Goal: Task Accomplishment & Management: Use online tool/utility

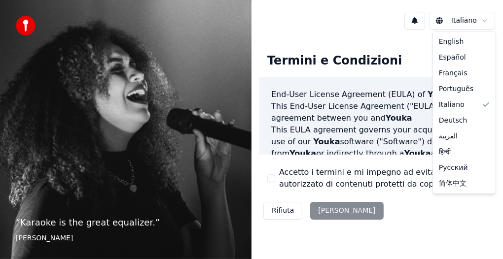
click at [461, 20] on html "“ Karaoke is the great equalizer. ” [PERSON_NAME] Termini e Condizioni End-User…" at bounding box center [251, 129] width 503 height 259
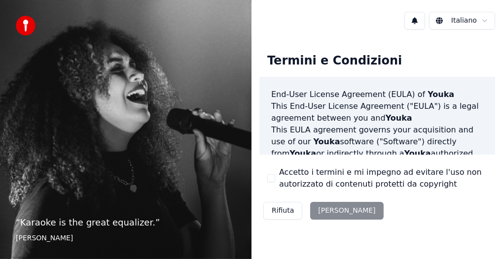
click at [482, 20] on html "“ Karaoke is the great equalizer. ” [PERSON_NAME] Termini e Condizioni End-User…" at bounding box center [251, 129] width 503 height 259
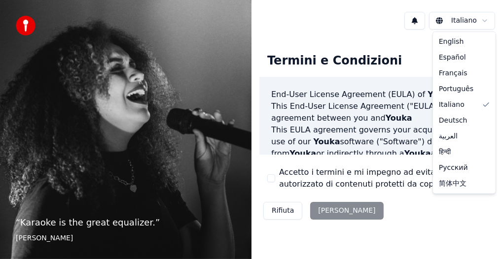
click at [483, 22] on html "“ Karaoke is the great equalizer. ” [PERSON_NAME] Termini e Condizioni End-User…" at bounding box center [251, 129] width 503 height 259
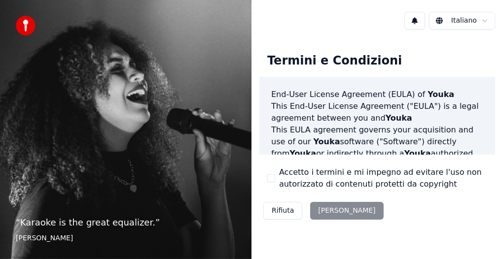
click at [483, 22] on html "“ Karaoke is the great equalizer. ” [PERSON_NAME] Termini e Condizioni End-User…" at bounding box center [251, 129] width 503 height 259
click at [483, 22] on html "“ Karaoke is the great equalizer. ” Aisha Tyler Italiano Termini e Condizioni E…" at bounding box center [251, 129] width 503 height 259
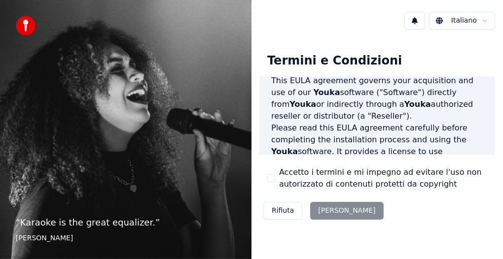
click at [316, 216] on div "Rifiuta [PERSON_NAME]" at bounding box center [323, 211] width 128 height 26
click at [317, 211] on div "Rifiuta [PERSON_NAME]" at bounding box center [323, 211] width 128 height 26
click at [318, 208] on div "Rifiuta [PERSON_NAME]" at bounding box center [323, 211] width 128 height 26
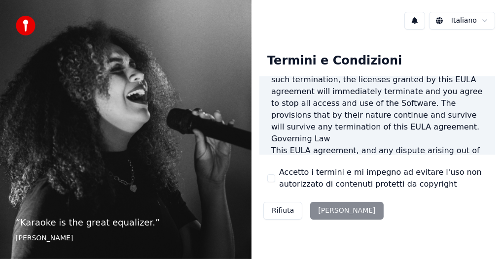
scroll to position [940, 0]
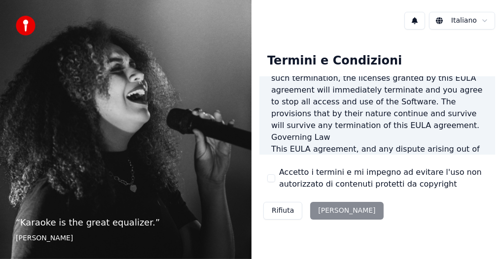
click at [272, 213] on button "Rifiuta" at bounding box center [282, 211] width 39 height 18
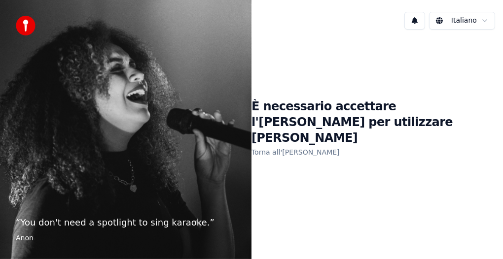
click at [410, 127] on h1 "È necessario accettare l'[PERSON_NAME] per utilizzare [PERSON_NAME]" at bounding box center [378, 122] width 252 height 47
drag, startPoint x: 321, startPoint y: 149, endPoint x: 332, endPoint y: 143, distance: 12.6
click at [329, 145] on div "È necessario accettare l'EULA per utilizzare Youka Torna all'EULA" at bounding box center [378, 128] width 252 height 183
click at [448, 125] on h1 "È necessario accettare l'EULA per utilizzare Youka" at bounding box center [378, 122] width 252 height 47
click at [449, 123] on h1 "È necessario accettare l'EULA per utilizzare Youka" at bounding box center [378, 122] width 252 height 47
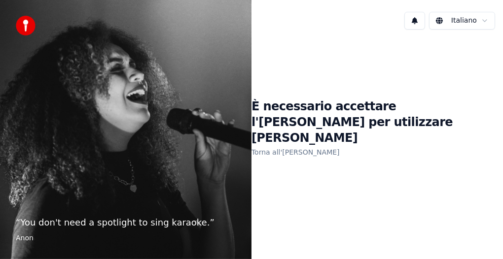
click at [269, 145] on link "Torna all'EULA" at bounding box center [296, 153] width 88 height 16
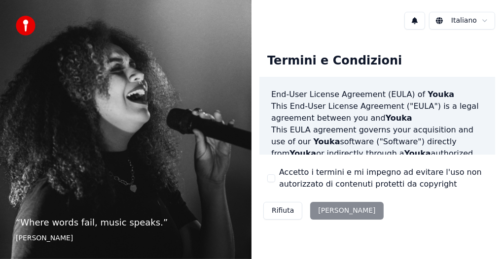
click at [339, 212] on div "Rifiuta Accetta" at bounding box center [323, 211] width 128 height 26
click at [335, 212] on div "Rifiuta Accetta" at bounding box center [323, 211] width 128 height 26
click at [317, 212] on div "Rifiuta Accetta" at bounding box center [323, 211] width 128 height 26
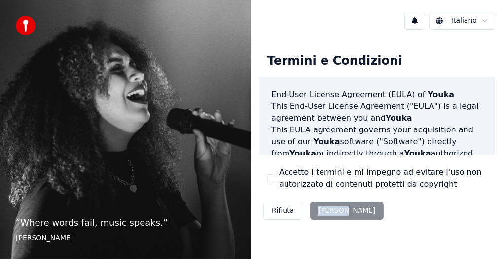
click at [317, 212] on div "Rifiuta Accetta" at bounding box center [323, 211] width 128 height 26
click at [281, 227] on div "Termini e Condizioni End-User License Agreement (EULA) of Youka This End-User L…" at bounding box center [378, 134] width 252 height 194
click at [328, 217] on div "Rifiuta Accetta" at bounding box center [323, 211] width 128 height 26
click at [332, 221] on div "Rifiuta Accetta" at bounding box center [323, 211] width 128 height 26
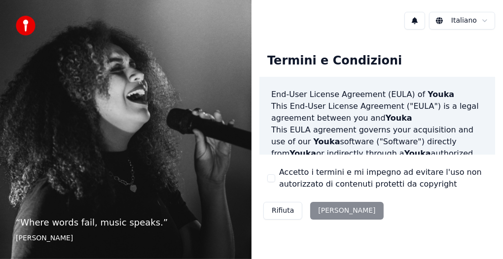
click at [322, 212] on div "Rifiuta Accetta" at bounding box center [323, 211] width 128 height 26
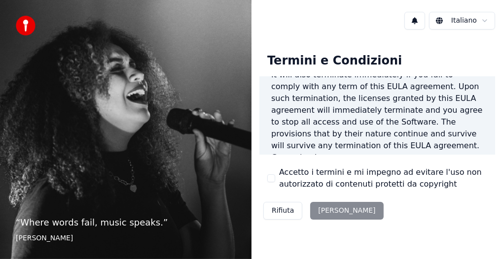
scroll to position [940, 0]
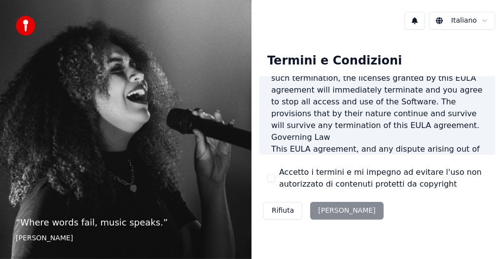
click at [323, 211] on div "Rifiuta Accetta" at bounding box center [323, 211] width 128 height 26
click at [324, 211] on div "Rifiuta Accetta" at bounding box center [323, 211] width 128 height 26
click at [326, 209] on div "Rifiuta Accetta" at bounding box center [323, 211] width 128 height 26
click at [328, 209] on div "Rifiuta Accetta" at bounding box center [323, 211] width 128 height 26
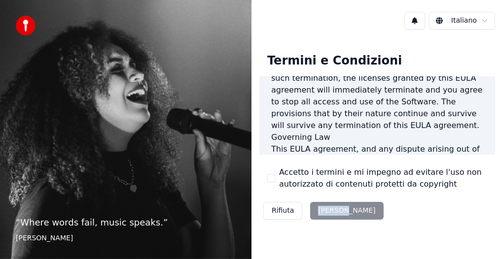
click at [328, 212] on div "Rifiuta Accetta" at bounding box center [323, 211] width 128 height 26
click at [275, 216] on button "Rifiuta" at bounding box center [282, 211] width 39 height 18
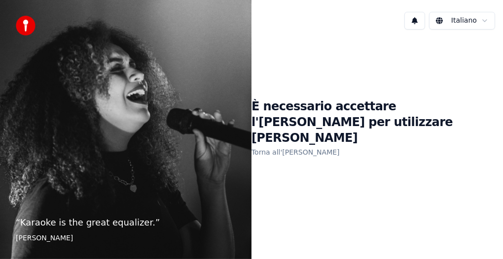
click at [281, 145] on link "Torna all'EULA" at bounding box center [296, 153] width 88 height 16
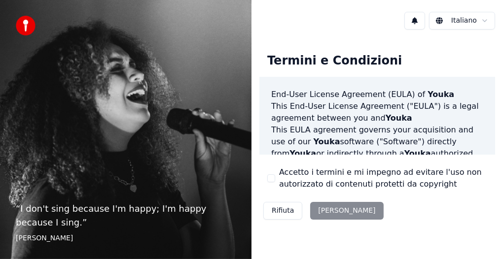
click at [321, 209] on div "Rifiuta Accetta" at bounding box center [323, 211] width 128 height 26
click at [322, 209] on div "Rifiuta Accetta" at bounding box center [323, 211] width 128 height 26
click at [338, 211] on div "Rifiuta Accetta" at bounding box center [323, 211] width 128 height 26
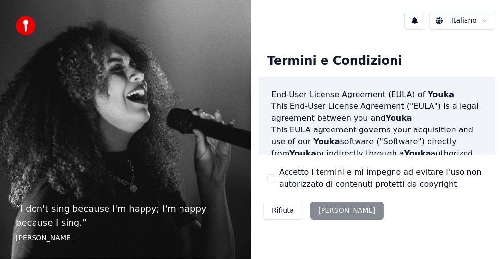
click at [335, 215] on div "Rifiuta Accetta" at bounding box center [323, 211] width 128 height 26
click at [332, 214] on div "Rifiuta Accetta" at bounding box center [323, 211] width 128 height 26
click at [331, 213] on div "Rifiuta Accetta" at bounding box center [323, 211] width 128 height 26
click at [337, 211] on div "Rifiuta [PERSON_NAME]" at bounding box center [323, 211] width 128 height 26
click at [334, 212] on div "Rifiuta Accetta" at bounding box center [323, 211] width 128 height 26
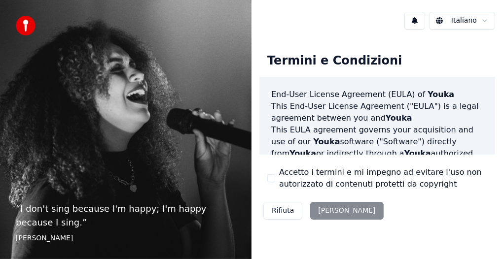
click at [330, 213] on div "Rifiuta Accetta" at bounding box center [323, 211] width 128 height 26
click at [326, 212] on div "Rifiuta Accetta" at bounding box center [323, 211] width 128 height 26
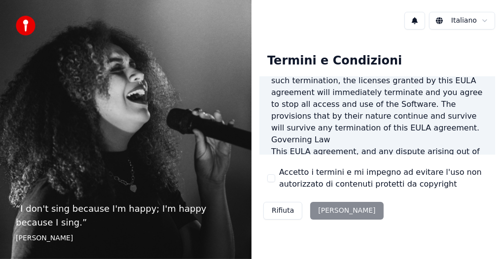
scroll to position [940, 0]
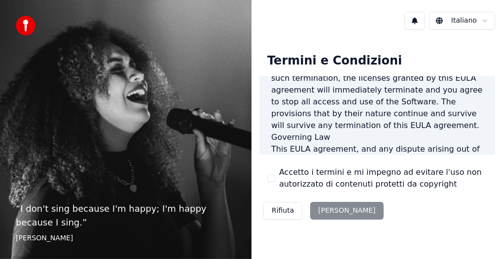
click at [498, 170] on div "Termini e Condizioni End-User License Agreement (EULA) of Youka This End-User L…" at bounding box center [378, 134] width 252 height 194
click at [322, 217] on div "Rifiuta Accetta" at bounding box center [323, 211] width 128 height 26
click at [318, 217] on div "Rifiuta Accetta" at bounding box center [323, 211] width 128 height 26
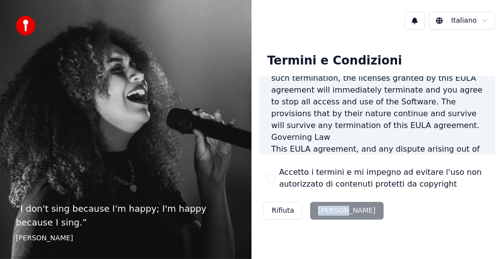
click at [318, 216] on div "Rifiuta Accetta" at bounding box center [323, 211] width 128 height 26
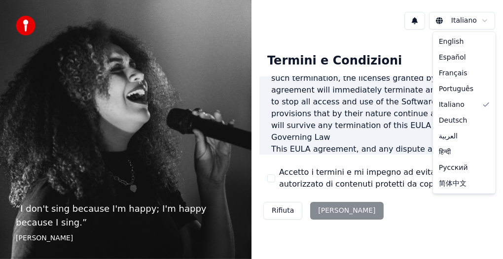
click at [484, 20] on html "“ I don't sing because I'm happy; I'm happy because I sing. ” William James Ita…" at bounding box center [251, 129] width 503 height 259
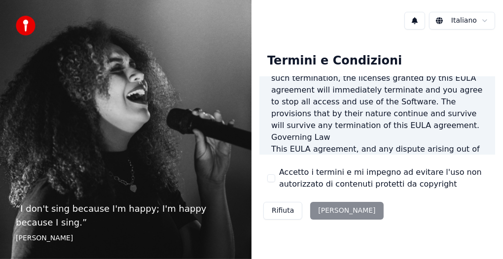
click at [415, 21] on button at bounding box center [415, 21] width 21 height 18
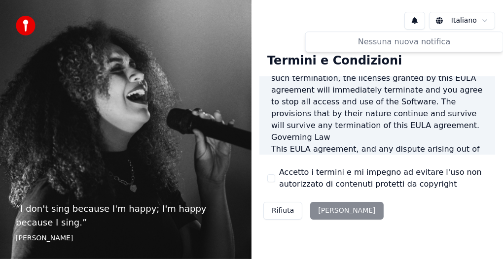
click at [416, 23] on button at bounding box center [415, 21] width 21 height 18
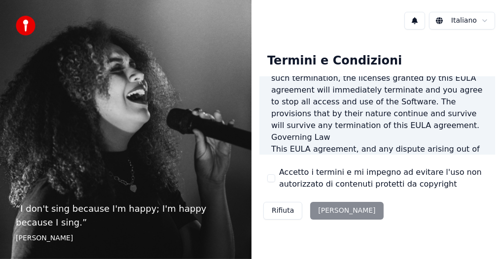
click at [332, 216] on div "Rifiuta Accetta" at bounding box center [323, 211] width 128 height 26
click at [286, 215] on button "Rifiuta" at bounding box center [282, 211] width 39 height 18
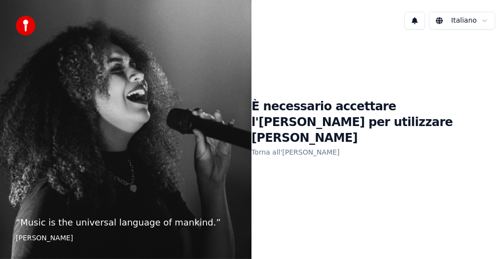
click at [274, 145] on link "Torna all'EULA" at bounding box center [296, 153] width 88 height 16
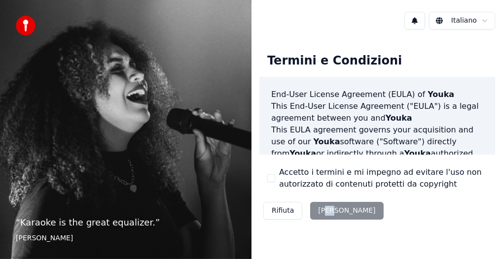
drag, startPoint x: 325, startPoint y: 210, endPoint x: 332, endPoint y: 215, distance: 8.5
click at [332, 215] on div "Rifiuta Accetta" at bounding box center [323, 211] width 128 height 26
click at [328, 214] on div "Rifiuta Accetta" at bounding box center [323, 211] width 128 height 26
click at [328, 214] on div "Rifiuta [PERSON_NAME]" at bounding box center [323, 211] width 128 height 26
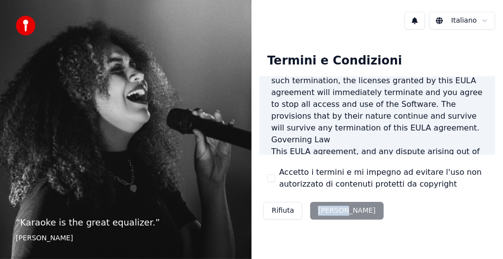
scroll to position [940, 0]
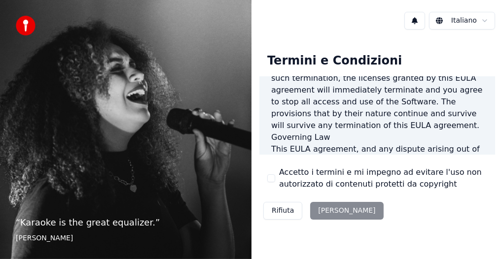
drag, startPoint x: 104, startPoint y: 221, endPoint x: 104, endPoint y: 229, distance: 7.9
click at [104, 229] on p "“ Karaoke is the great equalizer. ”" at bounding box center [126, 223] width 220 height 14
click at [104, 227] on p "“ Karaoke is the great equalizer. ”" at bounding box center [126, 223] width 220 height 14
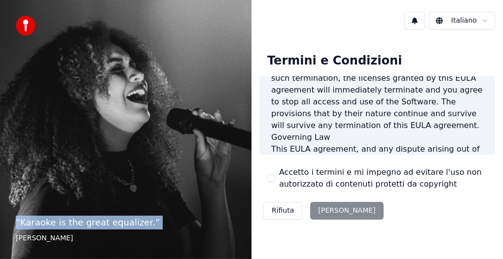
click at [104, 227] on p "“ Karaoke is the great equalizer. ”" at bounding box center [126, 223] width 220 height 14
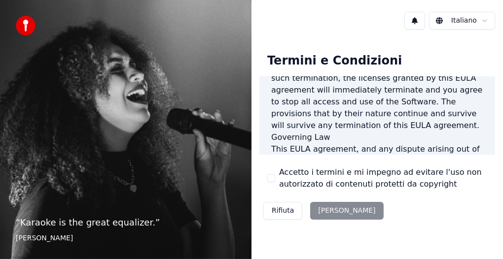
click at [104, 227] on p "“ Karaoke is the great equalizer. ”" at bounding box center [126, 223] width 220 height 14
click at [323, 215] on div "Rifiuta [PERSON_NAME]" at bounding box center [323, 211] width 128 height 26
click at [324, 209] on div "Rifiuta [PERSON_NAME]" at bounding box center [323, 211] width 128 height 26
click at [326, 209] on div "Rifiuta [PERSON_NAME]" at bounding box center [323, 211] width 128 height 26
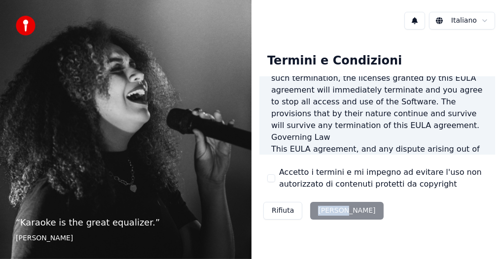
click at [326, 209] on div "Rifiuta [PERSON_NAME]" at bounding box center [323, 211] width 128 height 26
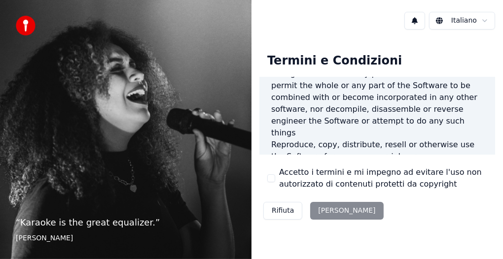
scroll to position [592, 0]
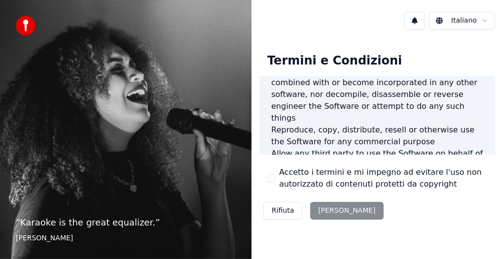
click at [325, 185] on label "Accetto i termini e mi impegno ad evitare l'uso non autorizzato di contenuti pr…" at bounding box center [383, 179] width 208 height 24
click at [275, 183] on button "Accetto i termini e mi impegno ad evitare l'uso non autorizzato di contenuti pr…" at bounding box center [271, 179] width 8 height 8
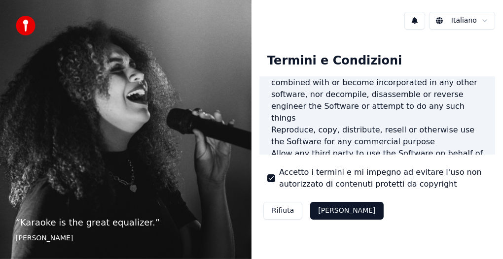
click at [326, 185] on label "Accetto i termini e mi impegno ad evitare l'uso non autorizzato di contenuti pr…" at bounding box center [383, 179] width 208 height 24
click at [275, 183] on button "Accetto i termini e mi impegno ad evitare l'uso non autorizzato di contenuti pr…" at bounding box center [271, 179] width 8 height 8
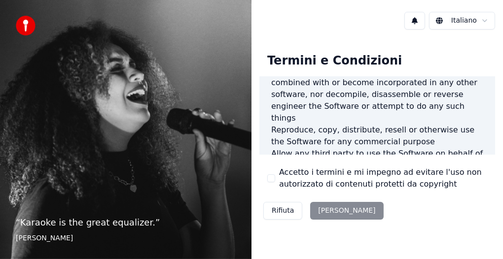
click at [326, 185] on label "Accetto i termini e mi impegno ad evitare l'uso non autorizzato di contenuti pr…" at bounding box center [383, 179] width 208 height 24
click at [275, 183] on button "Accetto i termini e mi impegno ad evitare l'uso non autorizzato di contenuti pr…" at bounding box center [271, 179] width 8 height 8
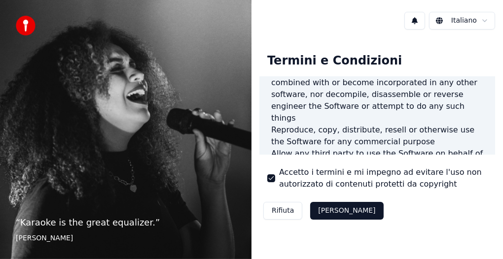
click at [339, 205] on button "[PERSON_NAME]" at bounding box center [346, 211] width 73 height 18
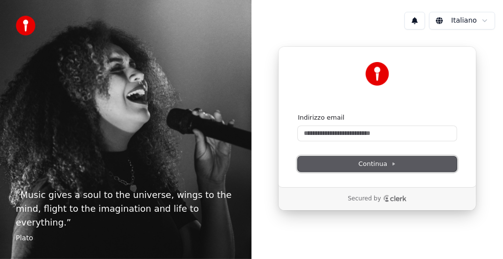
click at [348, 165] on button "Continua" at bounding box center [377, 164] width 159 height 15
click at [369, 167] on span "Continua" at bounding box center [377, 164] width 37 height 9
type input "**********"
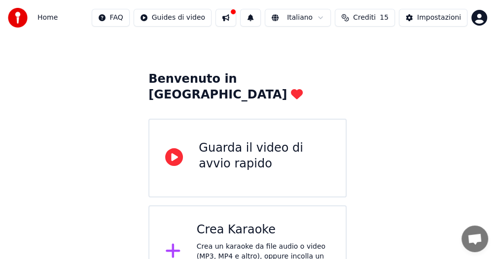
scroll to position [45, 0]
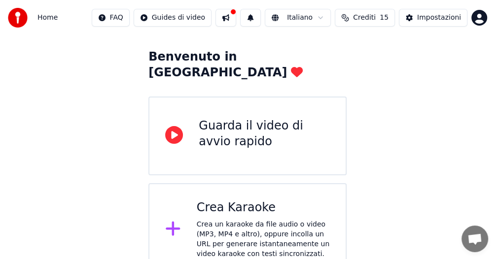
click at [169, 126] on icon at bounding box center [174, 135] width 18 height 18
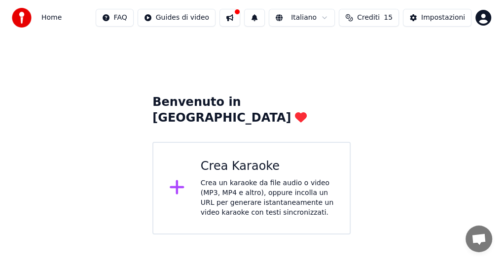
scroll to position [0, 0]
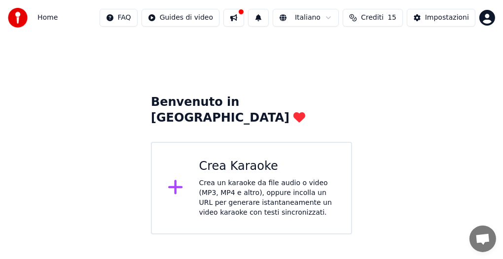
click at [173, 179] on icon at bounding box center [176, 188] width 16 height 18
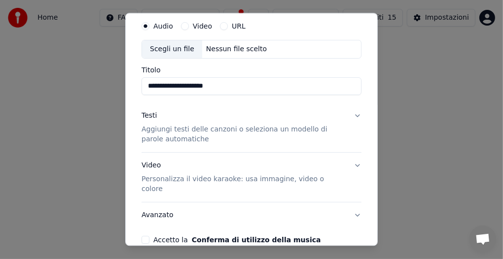
scroll to position [74, 0]
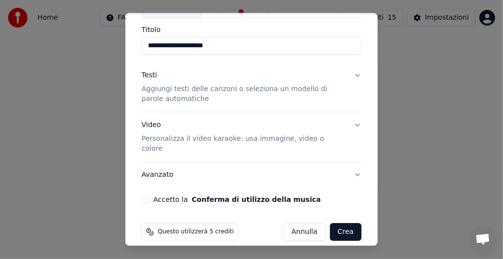
type input "**********"
click at [343, 223] on button "Crea" at bounding box center [346, 232] width 32 height 18
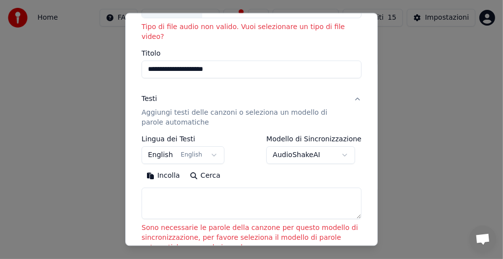
click at [178, 147] on button "English English" at bounding box center [183, 156] width 83 height 18
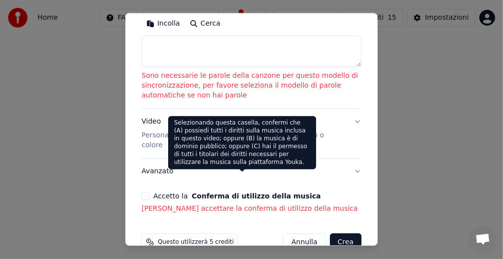
scroll to position [227, 0]
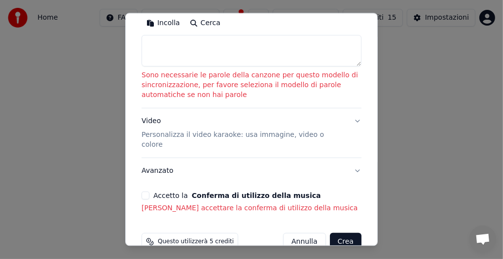
drag, startPoint x: 339, startPoint y: 224, endPoint x: 336, endPoint y: 209, distance: 16.0
click at [333, 206] on form "**********" at bounding box center [252, 37] width 228 height 436
click at [339, 233] on button "Crea" at bounding box center [346, 242] width 32 height 18
select select "**"
click at [339, 233] on button "Crea" at bounding box center [346, 242] width 32 height 18
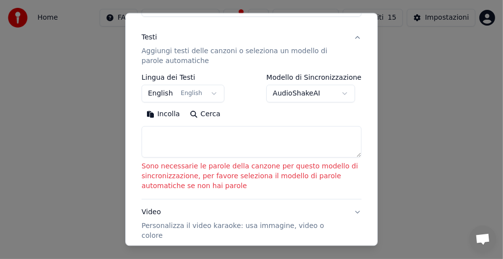
scroll to position [128, 0]
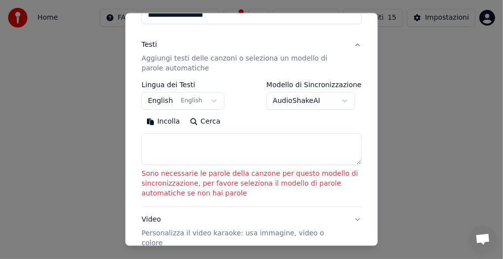
click at [190, 114] on button "Cerca" at bounding box center [205, 122] width 40 height 16
type textarea "**********"
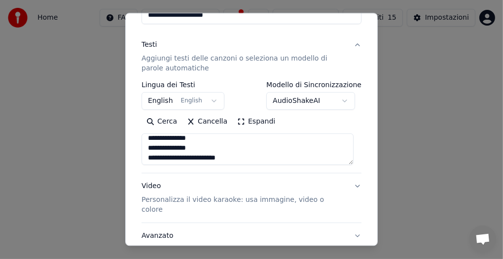
scroll to position [0, 0]
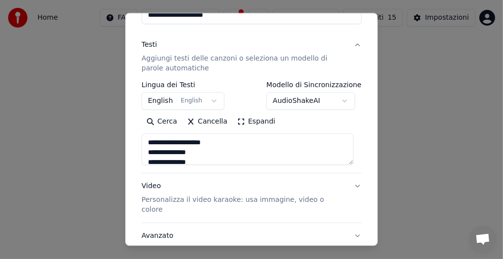
click at [236, 114] on button "Espandi" at bounding box center [256, 122] width 48 height 16
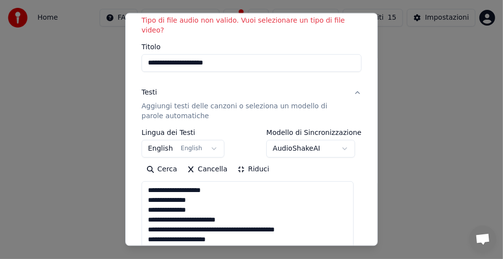
scroll to position [79, 0]
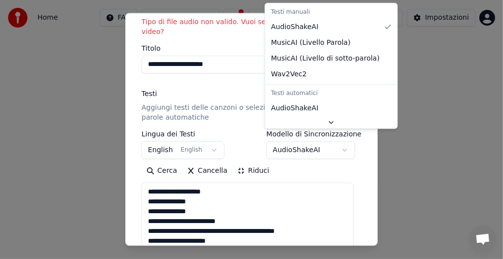
click at [277, 142] on body "**********" at bounding box center [251, 117] width 503 height 235
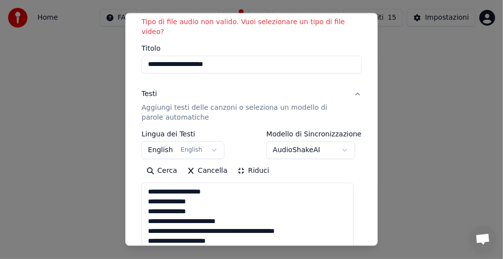
click at [277, 142] on body "**********" at bounding box center [251, 117] width 503 height 235
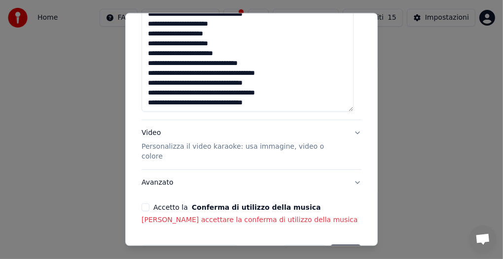
scroll to position [584, 0]
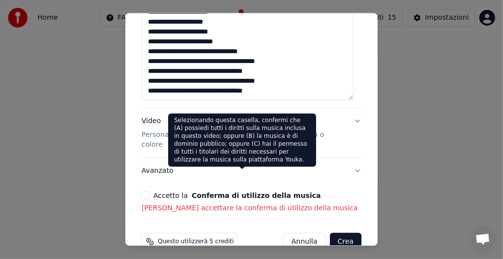
click at [224, 192] on button "Conferma di utilizzo della musica" at bounding box center [256, 195] width 129 height 7
select select "**"
click at [198, 192] on button "Conferma di utilizzo della musica" at bounding box center [256, 195] width 129 height 7
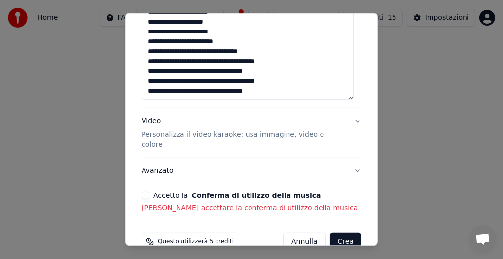
click at [213, 204] on p "[PERSON_NAME] accettare la conferma di utilizzo della musica" at bounding box center [252, 209] width 220 height 10
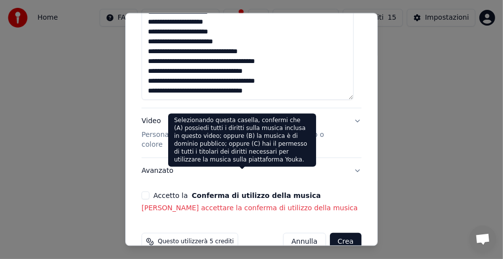
click at [237, 192] on button "Conferma di utilizzo della musica" at bounding box center [256, 195] width 129 height 7
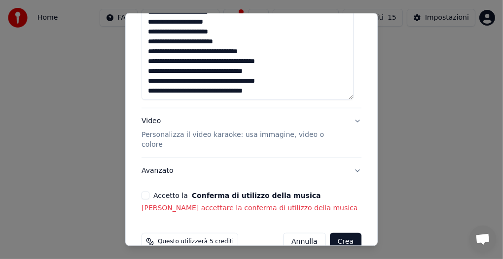
click at [237, 192] on button "Conferma di utilizzo della musica" at bounding box center [256, 195] width 129 height 7
click at [234, 192] on button "Conferma di utilizzo della musica" at bounding box center [256, 195] width 129 height 7
click at [236, 192] on button "Conferma di utilizzo della musica" at bounding box center [256, 195] width 129 height 7
click at [180, 192] on label "Accetto la Conferma di utilizzo della musica" at bounding box center [236, 195] width 167 height 7
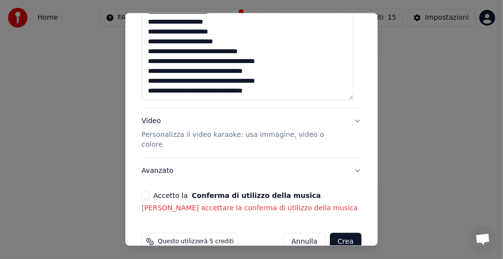
click at [149, 192] on button "Accetto la Conferma di utilizzo della musica" at bounding box center [146, 196] width 8 height 8
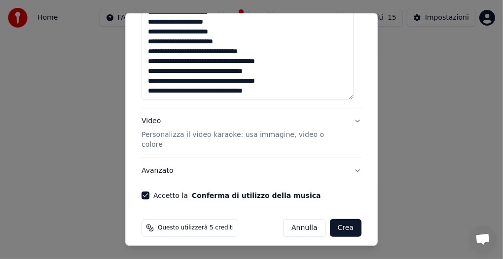
scroll to position [570, 0]
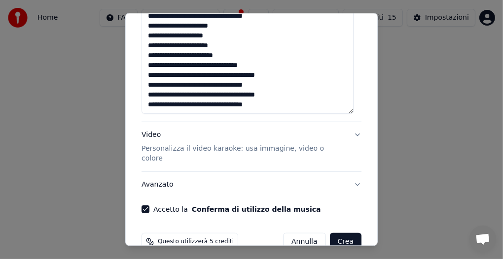
click at [330, 233] on button "Crea" at bounding box center [346, 242] width 32 height 18
click at [148, 206] on button "Accetto la Conferma di utilizzo della musica" at bounding box center [146, 210] width 8 height 8
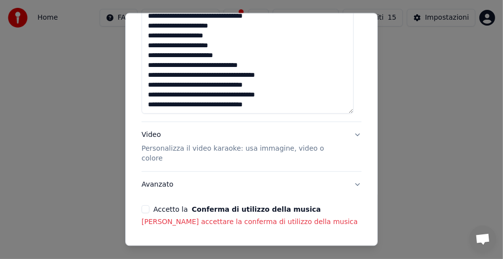
click at [148, 206] on button "Accetto la Conferma di utilizzo della musica" at bounding box center [146, 210] width 8 height 8
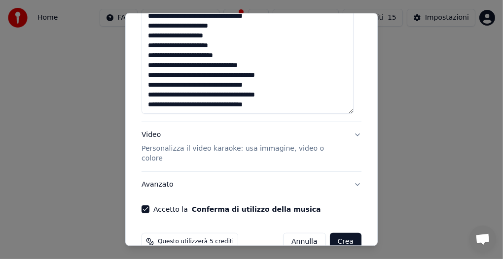
click at [334, 233] on button "Crea" at bounding box center [346, 242] width 32 height 18
click at [340, 233] on button "Crea" at bounding box center [346, 242] width 32 height 18
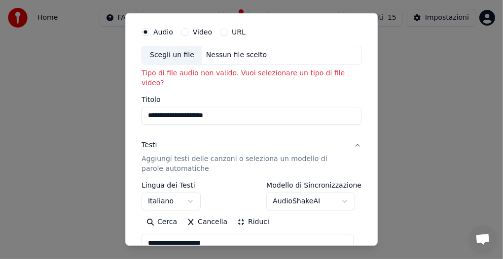
scroll to position [0, 0]
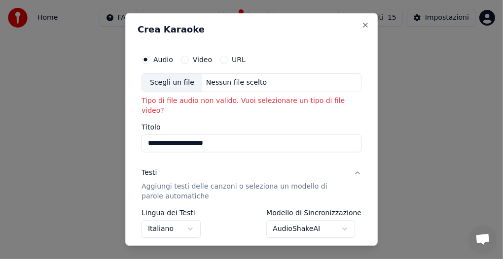
click at [154, 62] on label "Audio" at bounding box center [163, 59] width 20 height 7
click at [149, 62] on button "Audio" at bounding box center [146, 60] width 8 height 8
click at [154, 61] on label "Audio" at bounding box center [163, 59] width 20 height 7
click at [149, 61] on button "Audio" at bounding box center [146, 60] width 8 height 8
click at [154, 61] on label "Audio" at bounding box center [163, 59] width 20 height 7
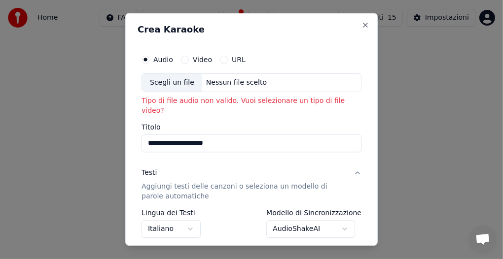
click at [149, 61] on button "Audio" at bounding box center [146, 60] width 8 height 8
click at [195, 62] on label "Video" at bounding box center [202, 59] width 19 height 7
click at [189, 62] on button "Video" at bounding box center [185, 60] width 8 height 8
click at [195, 62] on label "Video" at bounding box center [202, 59] width 19 height 7
click at [189, 62] on button "Video" at bounding box center [185, 60] width 8 height 8
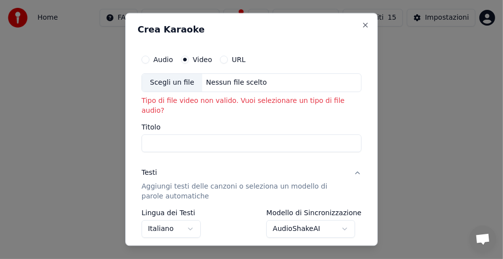
click at [235, 58] on label "URL" at bounding box center [239, 59] width 14 height 7
click at [228, 58] on button "URL" at bounding box center [224, 60] width 8 height 8
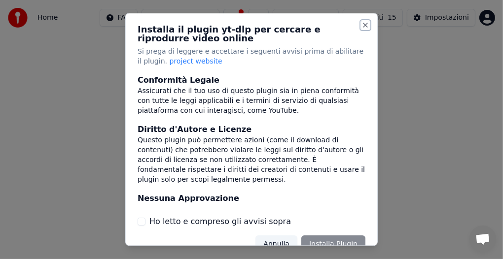
click at [362, 23] on button "Close" at bounding box center [366, 25] width 8 height 8
click at [362, 27] on button "Close" at bounding box center [366, 25] width 8 height 8
click at [362, 26] on button "Close" at bounding box center [366, 25] width 8 height 8
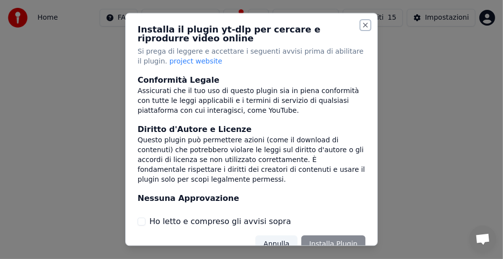
click at [362, 25] on button "Close" at bounding box center [366, 25] width 8 height 8
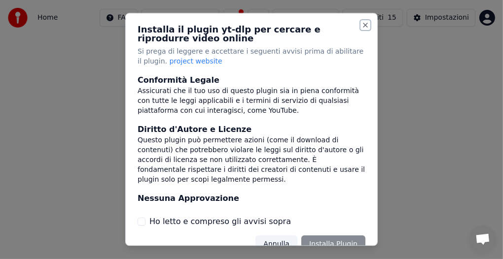
click at [362, 25] on button "Close" at bounding box center [366, 25] width 8 height 8
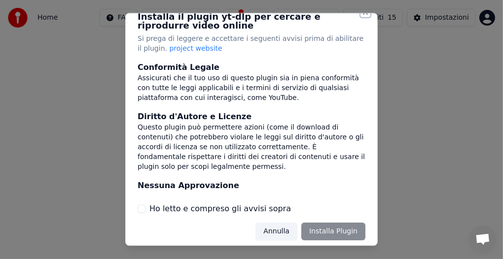
scroll to position [19, 0]
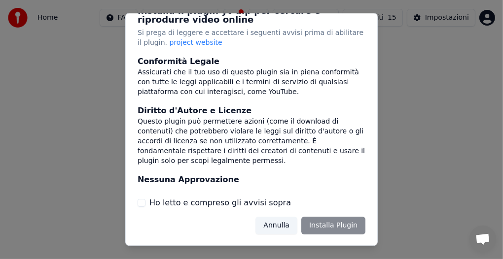
click at [344, 228] on div "Annulla Installa Plugin" at bounding box center [311, 226] width 110 height 18
click at [333, 230] on div "Annulla Installa Plugin" at bounding box center [311, 226] width 110 height 18
click at [332, 230] on div "Annulla Installa Plugin" at bounding box center [311, 226] width 110 height 18
drag, startPoint x: 141, startPoint y: 202, endPoint x: 148, endPoint y: 203, distance: 7.9
click at [147, 203] on div "Ho letto e compreso gli avvisi sopra" at bounding box center [252, 203] width 228 height 12
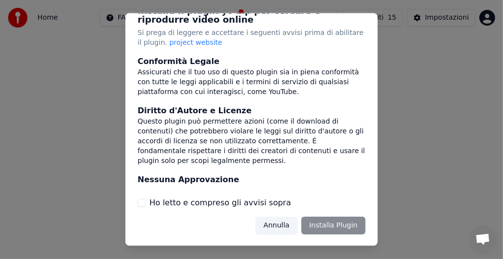
drag, startPoint x: 151, startPoint y: 205, endPoint x: 163, endPoint y: 204, distance: 12.4
click at [153, 205] on label "Ho letto e compreso gli avvisi sopra" at bounding box center [220, 203] width 142 height 12
click at [195, 184] on div "Nessuna Approvazione" at bounding box center [252, 180] width 228 height 12
click at [279, 202] on div "Ho letto e compreso gli avvisi sopra" at bounding box center [252, 203] width 228 height 12
click at [278, 204] on div "Ho letto e compreso gli avvisi sopra" at bounding box center [252, 203] width 228 height 12
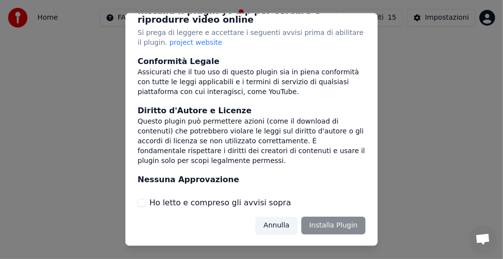
click at [277, 204] on div "Ho letto e compreso gli avvisi sopra" at bounding box center [252, 203] width 228 height 12
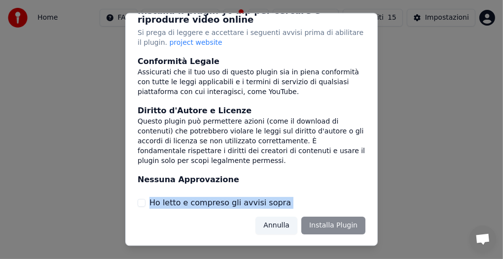
click at [277, 204] on div "Ho letto e compreso gli avvisi sopra" at bounding box center [252, 203] width 228 height 12
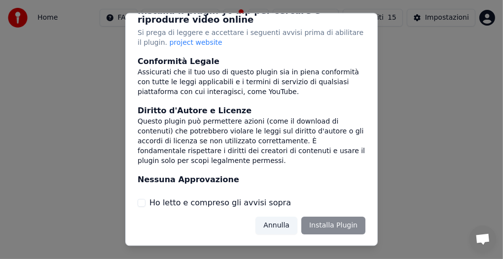
click at [285, 224] on button "Annulla" at bounding box center [277, 226] width 42 height 18
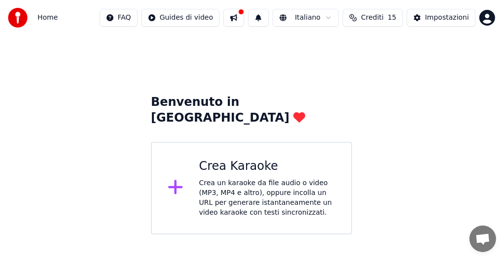
click at [178, 181] on icon at bounding box center [175, 188] width 14 height 14
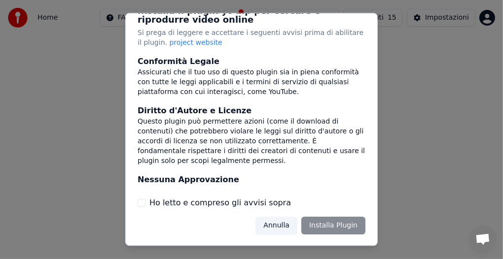
click at [307, 224] on div "Annulla Installa Plugin" at bounding box center [311, 226] width 110 height 18
click at [153, 204] on label "Ho letto e compreso gli avvisi sopra" at bounding box center [220, 203] width 142 height 12
click at [146, 204] on button "Ho letto e compreso gli avvisi sopra" at bounding box center [142, 203] width 8 height 8
click at [322, 223] on button "Installa Plugin" at bounding box center [333, 226] width 64 height 18
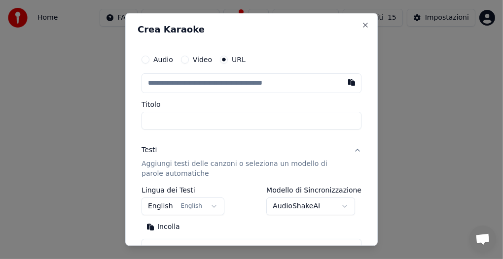
click at [152, 59] on div "Audio" at bounding box center [158, 60] width 32 height 8
click at [150, 60] on div "Audio" at bounding box center [158, 60] width 32 height 8
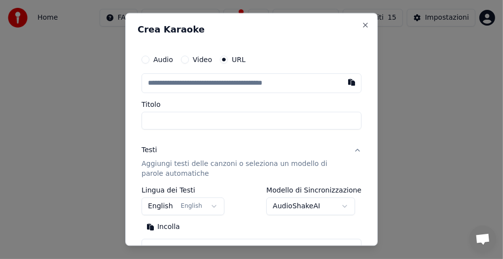
click at [150, 60] on div "Audio" at bounding box center [158, 60] width 32 height 8
click at [193, 60] on label "Video" at bounding box center [202, 59] width 19 height 7
click at [189, 60] on button "Video" at bounding box center [185, 60] width 8 height 8
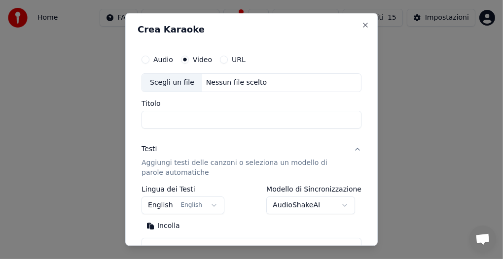
click at [193, 60] on label "Video" at bounding box center [202, 59] width 19 height 7
click at [189, 60] on button "Video" at bounding box center [185, 60] width 8 height 8
click at [148, 61] on button "Audio" at bounding box center [146, 60] width 8 height 8
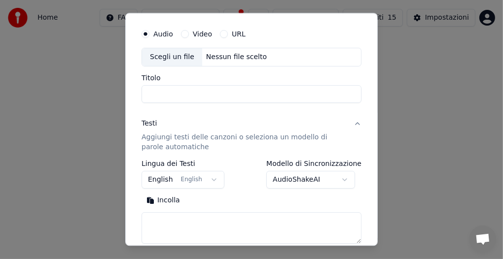
scroll to position [49, 0]
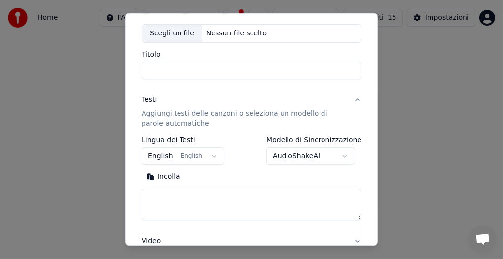
click at [212, 99] on div "Testi Aggiungi testi delle canzoni o seleziona un modello di parole automatiche" at bounding box center [244, 112] width 204 height 34
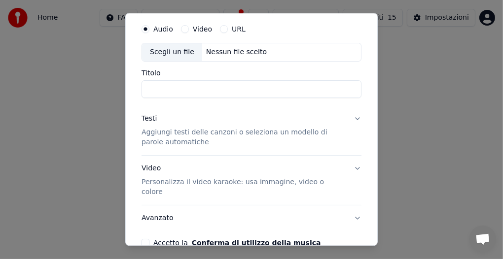
scroll to position [0, 0]
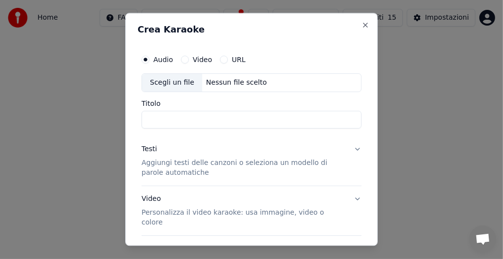
click at [183, 123] on input "Titolo" at bounding box center [252, 120] width 220 height 18
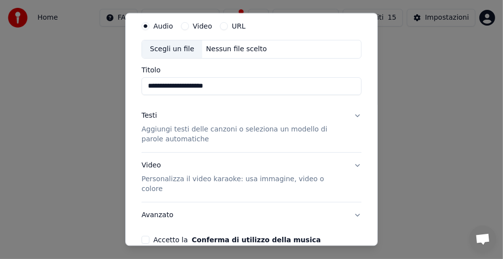
scroll to position [74, 0]
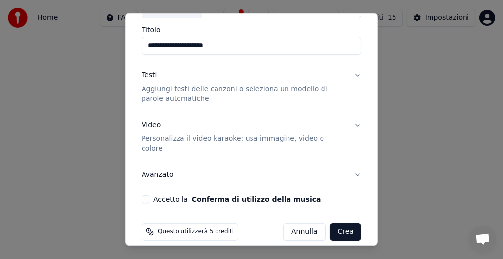
type input "**********"
click at [337, 223] on button "Crea" at bounding box center [346, 232] width 32 height 18
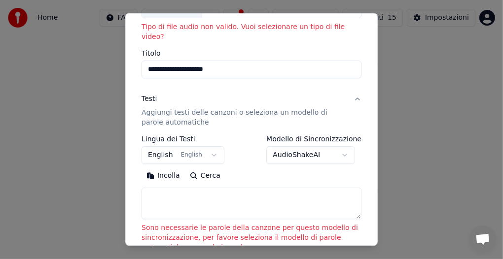
click at [190, 168] on button "Cerca" at bounding box center [205, 176] width 40 height 16
type textarea "**********"
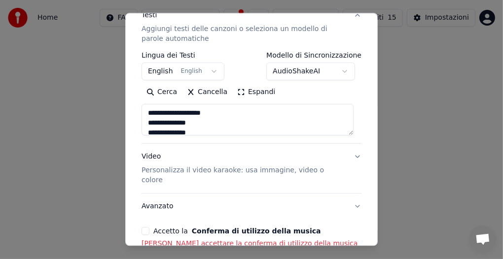
scroll to position [173, 0]
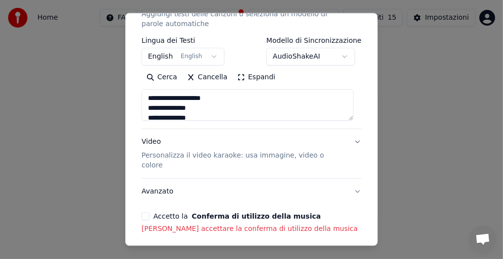
click at [187, 129] on button "Video Personalizza il video karaoke: usa immagine, video o colore" at bounding box center [252, 153] width 220 height 49
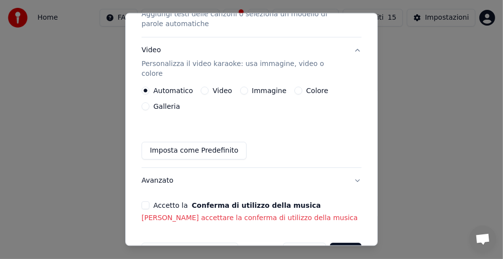
click at [181, 108] on div "Automatico Video Immagine Colore Galleria Imposta come Predefinito" at bounding box center [252, 123] width 220 height 73
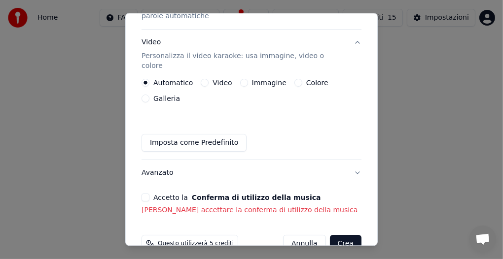
scroll to position [183, 0]
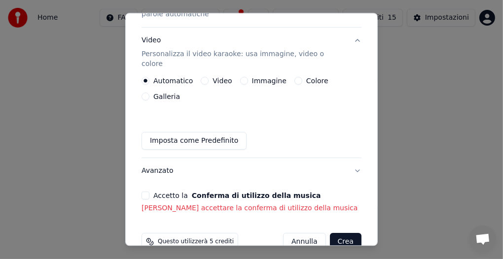
click at [147, 192] on button "Accetto la Conferma di utilizzo della musica" at bounding box center [146, 196] width 8 height 8
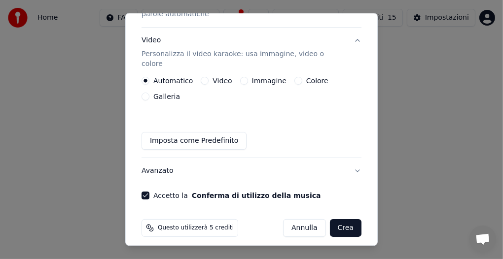
scroll to position [169, 0]
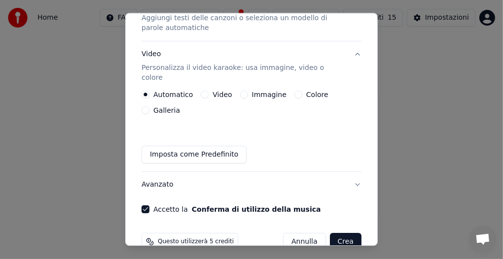
click at [338, 233] on button "Crea" at bounding box center [346, 242] width 32 height 18
click at [341, 234] on button "Crea" at bounding box center [346, 243] width 32 height 18
click at [144, 206] on button "Accetto la Conferma di utilizzo della musica" at bounding box center [146, 210] width 8 height 8
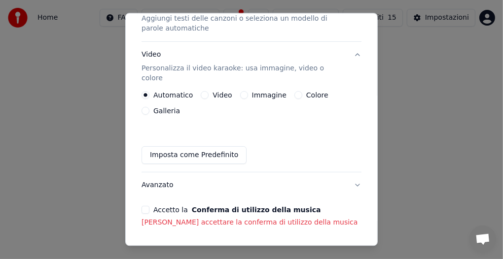
click at [147, 206] on button "Accetto la Conferma di utilizzo della musica" at bounding box center [146, 210] width 8 height 8
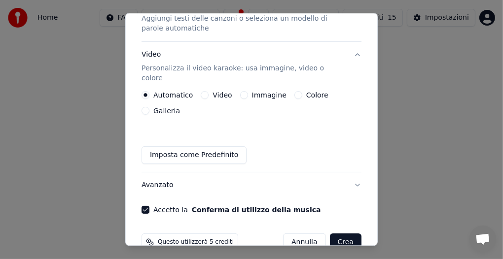
click at [346, 234] on button "Crea" at bounding box center [346, 243] width 32 height 18
click at [341, 234] on button "Crea" at bounding box center [346, 243] width 32 height 18
click at [302, 234] on button "Annulla" at bounding box center [304, 243] width 43 height 18
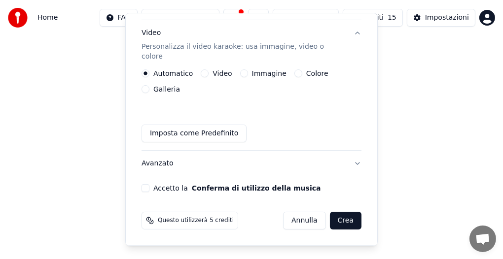
scroll to position [155, 0]
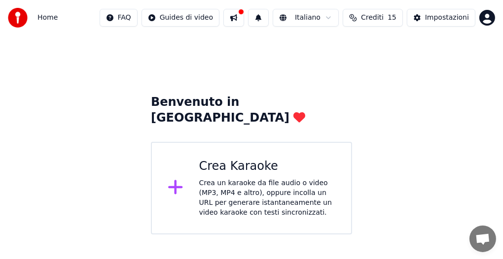
click at [177, 181] on icon at bounding box center [175, 188] width 14 height 14
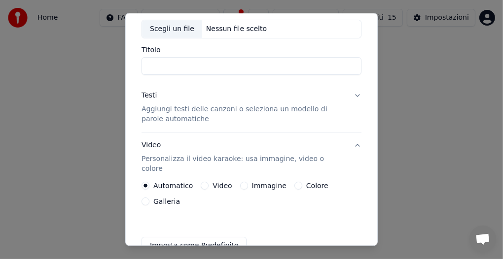
scroll to position [49, 0]
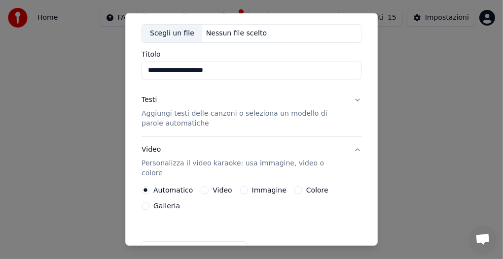
type input "**********"
click at [213, 187] on label "Video" at bounding box center [222, 190] width 19 height 7
click at [209, 186] on button "Video" at bounding box center [205, 190] width 8 height 8
click at [153, 187] on label "Automatico" at bounding box center [172, 190] width 39 height 7
click at [149, 186] on button "Automatico" at bounding box center [146, 190] width 8 height 8
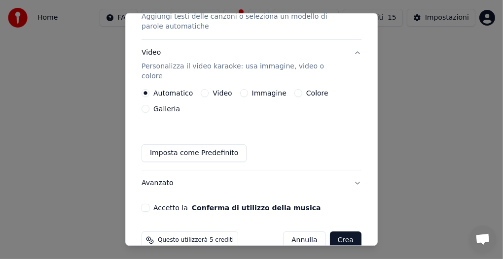
scroll to position [148, 0]
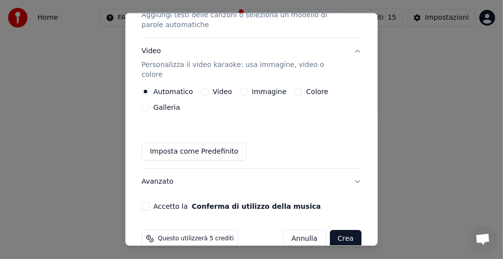
click at [182, 147] on button "Imposta come Predefinito" at bounding box center [194, 152] width 105 height 18
click at [161, 178] on button "Avanzato" at bounding box center [252, 182] width 220 height 26
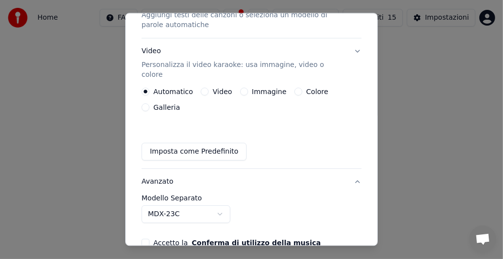
scroll to position [111, 0]
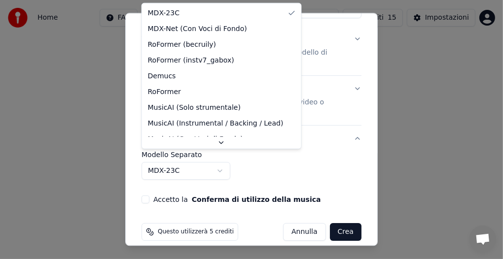
click at [176, 166] on body "**********" at bounding box center [251, 117] width 503 height 235
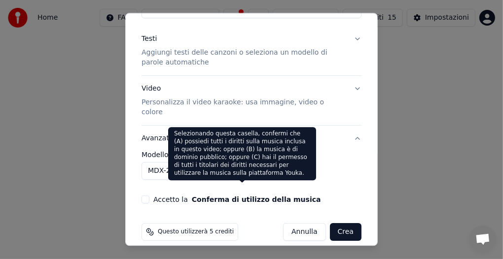
click at [192, 196] on button "Conferma di utilizzo della musica" at bounding box center [256, 199] width 129 height 7
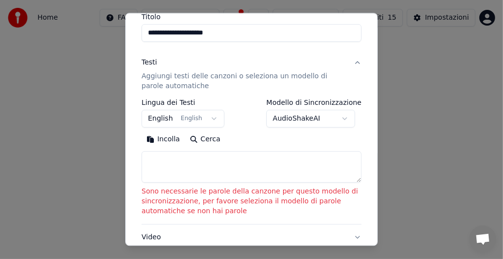
scroll to position [124, 0]
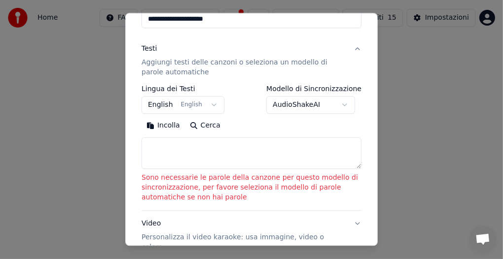
click at [190, 118] on button "Cerca" at bounding box center [205, 126] width 40 height 16
type textarea "**********"
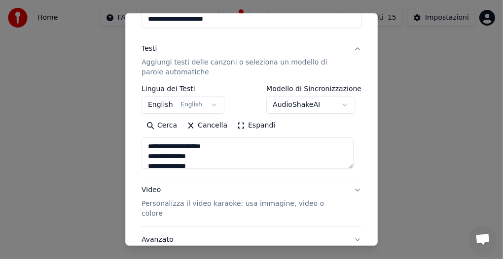
click at [208, 178] on button "Video Personalizza il video karaoke: usa immagine, video o colore" at bounding box center [252, 202] width 220 height 49
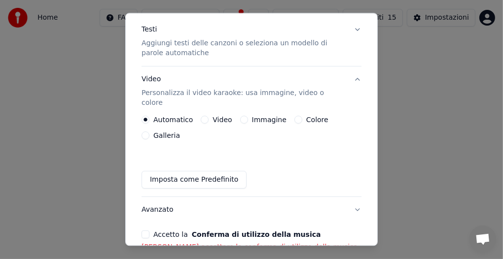
scroll to position [84, 0]
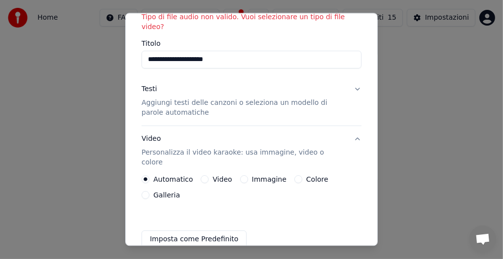
click at [201, 148] on p "Personalizza il video karaoke: usa immagine, video o colore" at bounding box center [244, 158] width 204 height 20
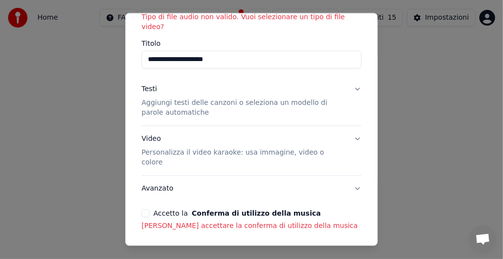
scroll to position [102, 0]
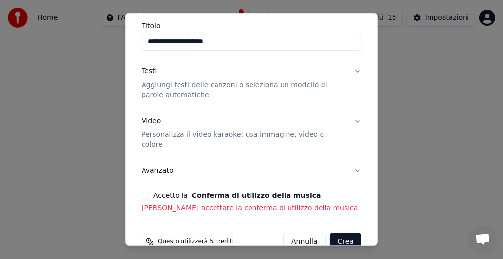
click at [332, 233] on button "Crea" at bounding box center [346, 242] width 32 height 18
click at [146, 192] on button "Accetto la Conferma di utilizzo della musica" at bounding box center [146, 196] width 8 height 8
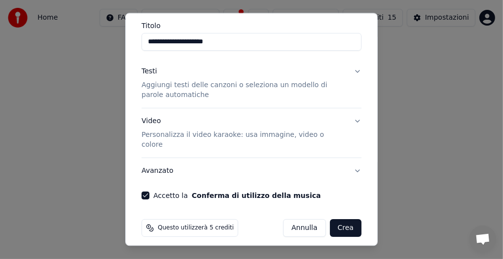
scroll to position [88, 0]
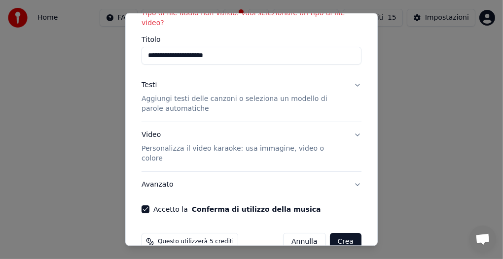
click at [332, 233] on button "Crea" at bounding box center [346, 242] width 32 height 18
click at [338, 233] on button "Crea" at bounding box center [346, 242] width 32 height 18
click at [147, 206] on button "Accetto la Conferma di utilizzo della musica" at bounding box center [146, 210] width 8 height 8
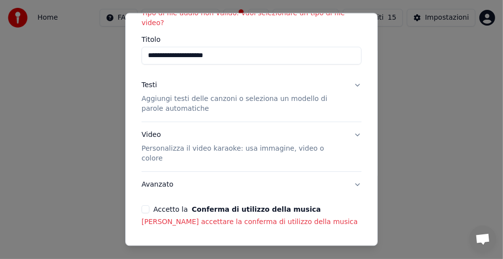
click at [147, 206] on button "Accetto la Conferma di utilizzo della musica" at bounding box center [146, 210] width 8 height 8
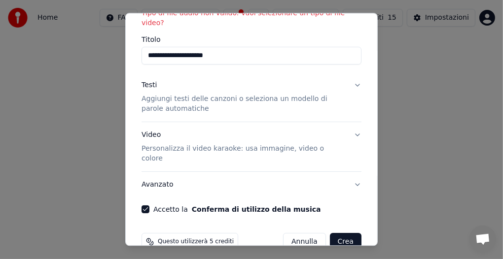
click at [336, 233] on button "Crea" at bounding box center [346, 242] width 32 height 18
click at [332, 233] on button "Crea" at bounding box center [346, 242] width 32 height 18
click at [333, 233] on button "Crea" at bounding box center [346, 242] width 32 height 18
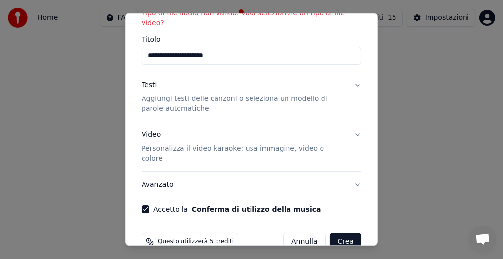
click at [333, 233] on button "Crea" at bounding box center [346, 242] width 32 height 18
click at [337, 233] on button "Crea" at bounding box center [346, 242] width 32 height 18
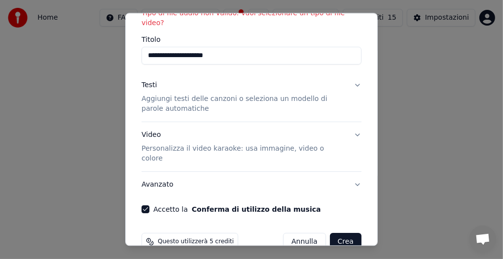
click at [148, 206] on button "Accetto la Conferma di utilizzo della musica" at bounding box center [146, 210] width 8 height 8
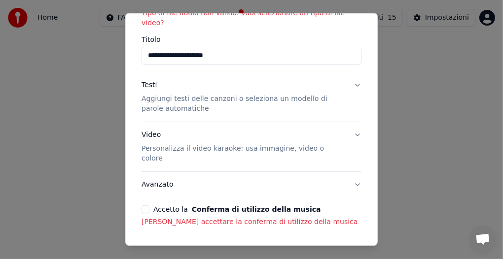
click at [351, 247] on button "Crea" at bounding box center [346, 256] width 32 height 18
click at [347, 247] on button "Crea" at bounding box center [346, 256] width 32 height 18
click at [146, 206] on button "Accetto la Conferma di utilizzo della musica" at bounding box center [146, 210] width 8 height 8
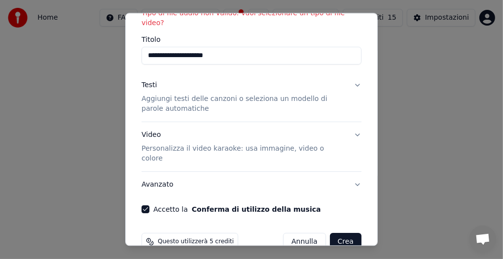
click at [337, 233] on button "Crea" at bounding box center [346, 242] width 32 height 18
click at [348, 172] on button "Avanzato" at bounding box center [252, 185] width 220 height 26
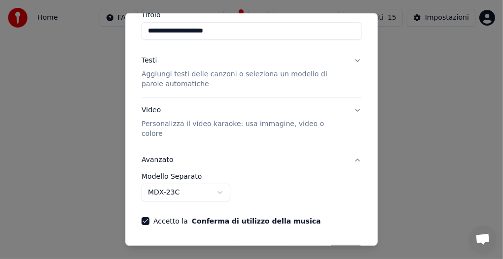
scroll to position [124, 0]
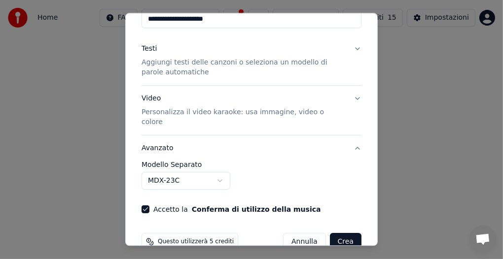
click at [243, 206] on button "Conferma di utilizzo della musica" at bounding box center [256, 209] width 129 height 7
click at [346, 233] on button "Crea" at bounding box center [346, 242] width 32 height 18
click at [345, 233] on button "Crea" at bounding box center [346, 242] width 32 height 18
click at [298, 206] on div "Accetto la Conferma di utilizzo della musica" at bounding box center [252, 210] width 220 height 8
click at [297, 206] on div "Accetto la Conferma di utilizzo della musica" at bounding box center [252, 210] width 220 height 8
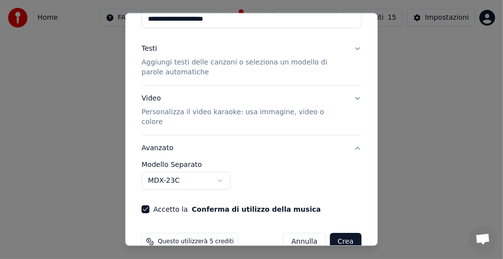
click at [147, 206] on button "Accetto la Conferma di utilizzo della musica" at bounding box center [146, 210] width 8 height 8
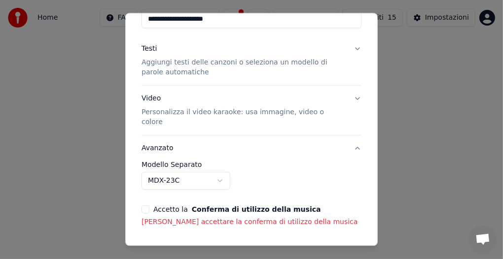
click at [214, 218] on p "[PERSON_NAME] accettare la conferma di utilizzo della musica" at bounding box center [252, 223] width 220 height 10
click at [216, 218] on p "[PERSON_NAME] accettare la conferma di utilizzo della musica" at bounding box center [252, 223] width 220 height 10
click at [145, 206] on button "Accetto la Conferma di utilizzo della musica" at bounding box center [146, 210] width 8 height 8
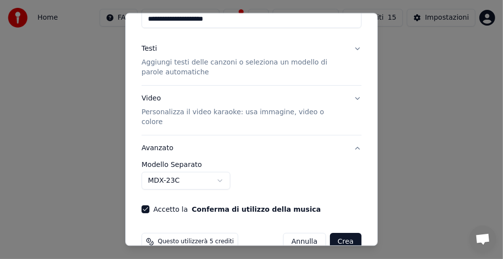
click at [330, 233] on button "Crea" at bounding box center [346, 242] width 32 height 18
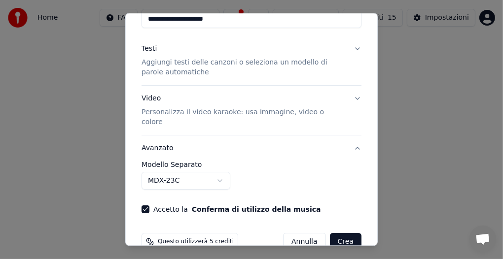
click at [330, 233] on button "Crea" at bounding box center [346, 242] width 32 height 18
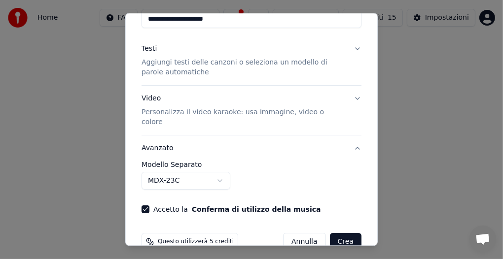
click at [330, 233] on button "Crea" at bounding box center [346, 242] width 32 height 18
click at [241, 107] on button "Video Personalizza il video karaoke: usa immagine, video o colore" at bounding box center [252, 110] width 220 height 49
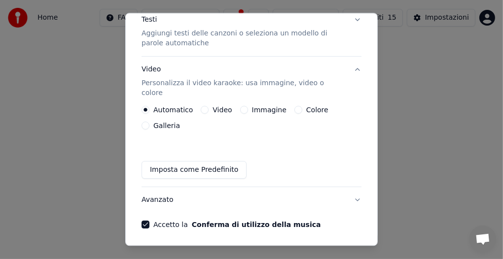
scroll to position [169, 0]
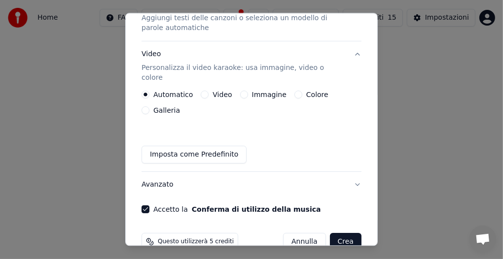
click at [338, 233] on button "Crea" at bounding box center [346, 242] width 32 height 18
click at [338, 234] on button "Crea" at bounding box center [346, 243] width 32 height 18
click at [335, 233] on button "Crea" at bounding box center [346, 242] width 32 height 18
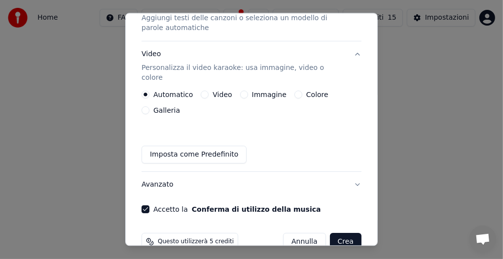
scroll to position [168, 0]
click at [335, 234] on button "Crea" at bounding box center [346, 243] width 32 height 18
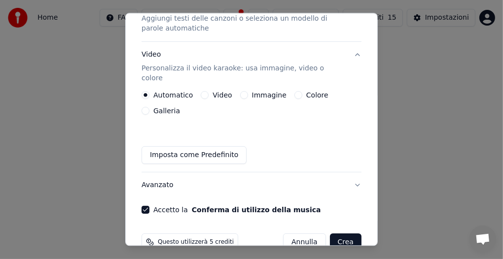
click at [166, 108] on label "Galleria" at bounding box center [166, 111] width 27 height 7
click at [149, 107] on button "Galleria" at bounding box center [146, 111] width 8 height 8
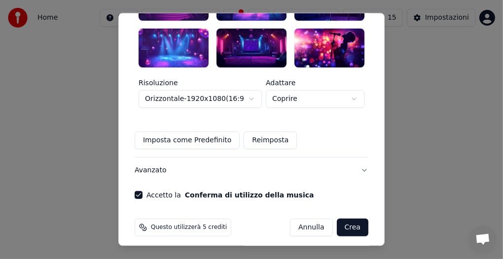
scroll to position [383, 0]
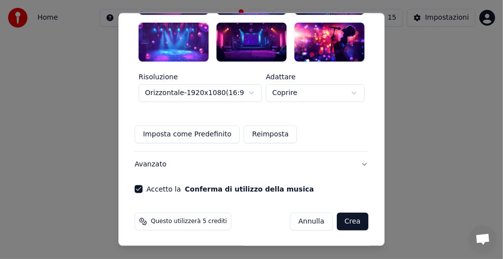
click at [359, 223] on button "Crea" at bounding box center [353, 223] width 32 height 18
click at [341, 225] on button "Crea" at bounding box center [353, 223] width 32 height 18
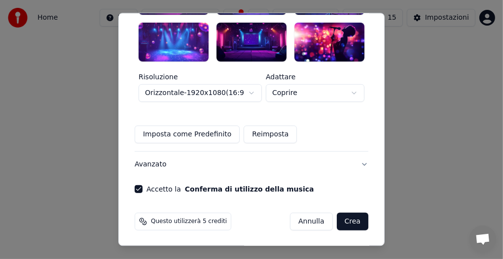
click at [341, 225] on button "Crea" at bounding box center [353, 223] width 32 height 18
click at [182, 138] on button "Imposta come Predefinito" at bounding box center [187, 135] width 105 height 18
click at [161, 169] on button "Avanzato" at bounding box center [252, 165] width 234 height 26
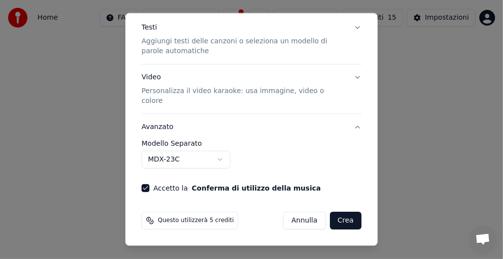
scroll to position [124, 0]
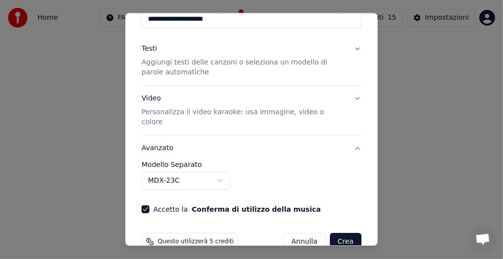
click at [330, 233] on button "Crea" at bounding box center [346, 242] width 32 height 18
click at [148, 206] on button "Accetto la Conferma di utilizzo della musica" at bounding box center [146, 210] width 8 height 8
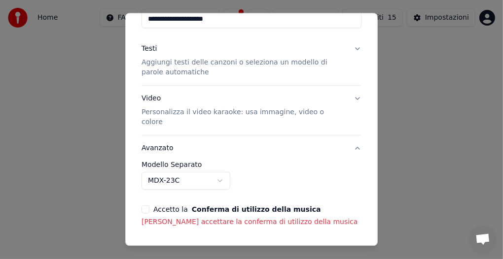
click at [146, 206] on button "Accetto la Conferma di utilizzo della musica" at bounding box center [146, 210] width 8 height 8
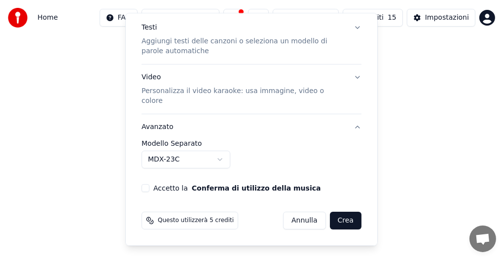
scroll to position [111, 0]
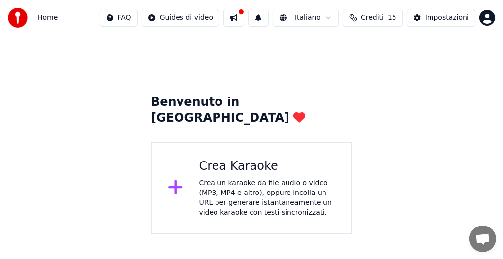
click at [415, 67] on div "Benvenuto in Youka Crea Karaoke Crea un karaoke da file audio o video (MP3, MP4…" at bounding box center [251, 135] width 503 height 199
click at [173, 179] on icon at bounding box center [176, 188] width 16 height 18
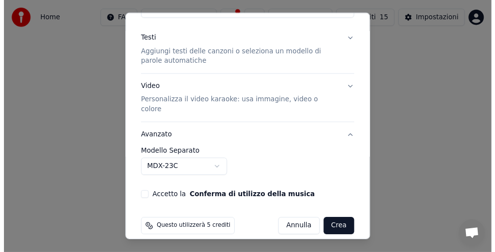
scroll to position [0, 0]
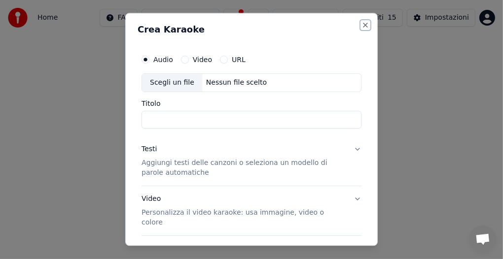
click at [362, 21] on button "Close" at bounding box center [366, 25] width 8 height 8
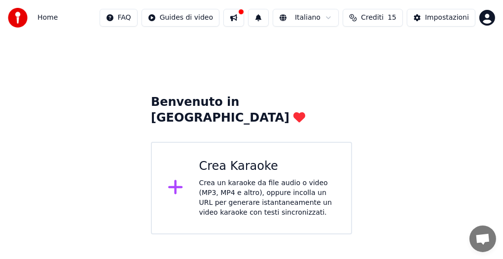
click at [371, 21] on span "Crediti" at bounding box center [372, 18] width 23 height 10
click at [438, 15] on div "Impostazioni" at bounding box center [447, 18] width 44 height 10
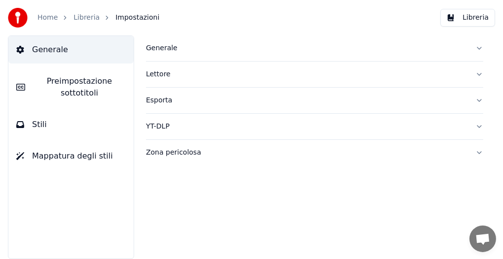
click at [461, 19] on button "Libreria" at bounding box center [468, 18] width 55 height 18
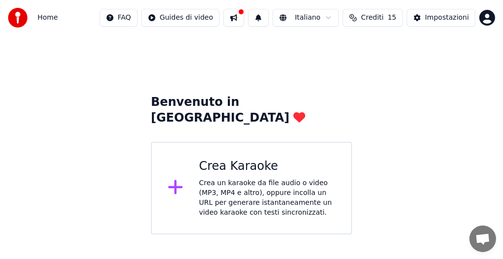
click at [176, 181] on icon at bounding box center [175, 188] width 14 height 14
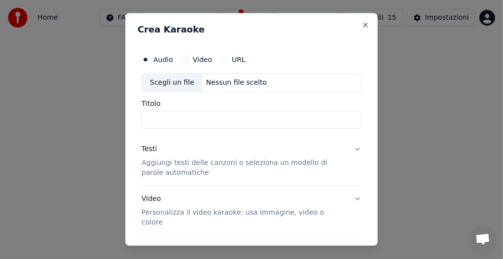
click at [144, 62] on button "Audio" at bounding box center [146, 60] width 8 height 8
type button "audio"
click at [142, 56] on button "Audio" at bounding box center [146, 60] width 8 height 8
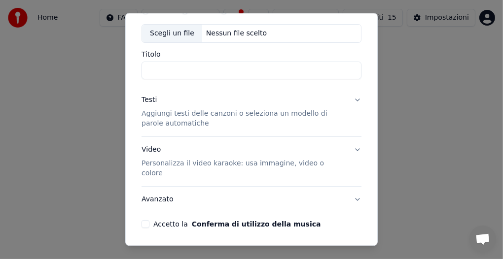
click at [348, 101] on button "Testi Aggiungi testi delle canzoni o seleziona un modello di parole automatiche" at bounding box center [252, 111] width 220 height 49
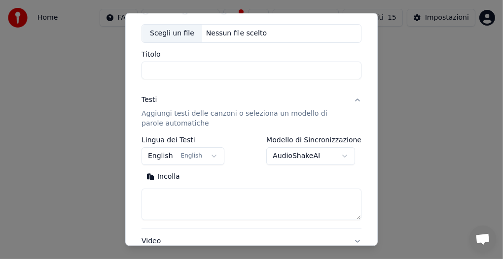
click at [186, 159] on button "English English" at bounding box center [183, 157] width 83 height 18
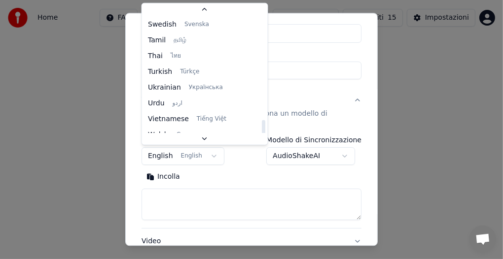
scroll to position [36, 0]
click at [195, 162] on div at bounding box center [251, 129] width 503 height 259
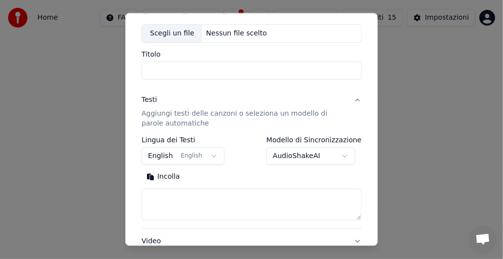
click at [211, 194] on textarea at bounding box center [252, 205] width 220 height 32
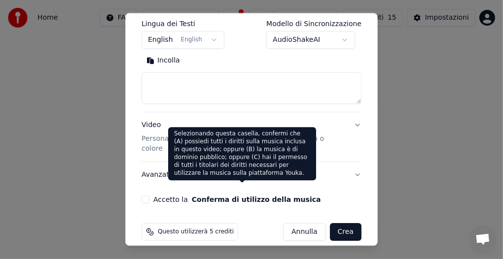
click at [188, 168] on div "Selezionando questa casella, confermi che (A) possiedi tutti i diritti sulla mu…" at bounding box center [242, 153] width 148 height 53
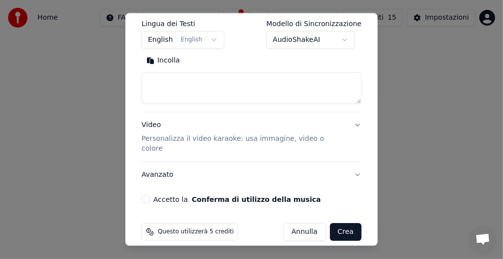
click at [156, 81] on textarea at bounding box center [252, 89] width 220 height 32
click at [157, 81] on textarea at bounding box center [252, 89] width 220 height 32
click at [331, 223] on button "Crea" at bounding box center [346, 232] width 32 height 18
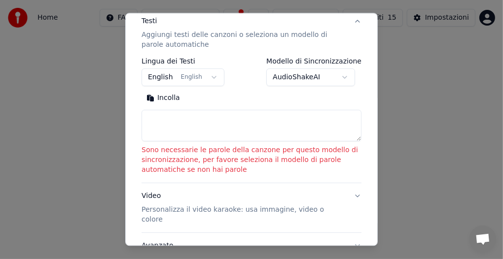
scroll to position [193, 0]
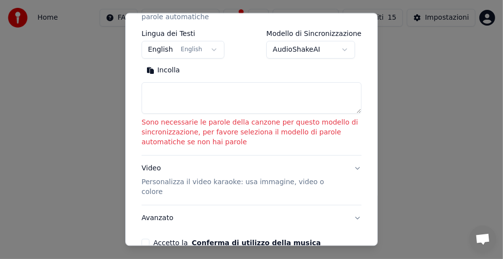
click at [163, 82] on textarea at bounding box center [252, 98] width 220 height 32
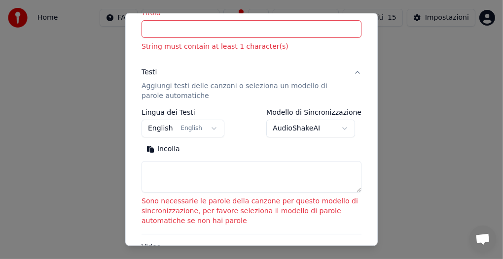
scroll to position [95, 0]
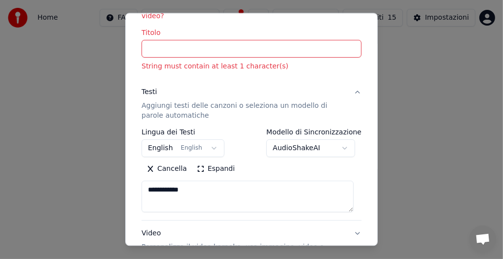
click at [197, 161] on button "Espandi" at bounding box center [216, 169] width 48 height 16
click at [196, 161] on button "Riduci" at bounding box center [213, 169] width 42 height 16
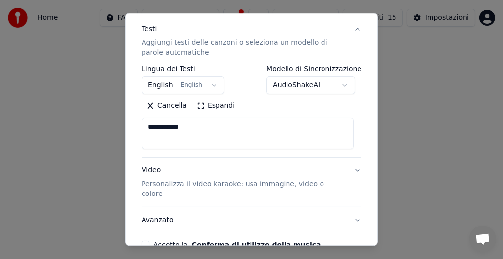
scroll to position [144, 0]
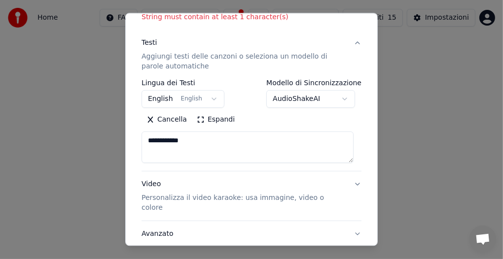
click at [352, 152] on textarea "**********" at bounding box center [248, 148] width 212 height 32
click at [350, 158] on div "**********" at bounding box center [252, 125] width 220 height 92
click at [349, 152] on textarea "**********" at bounding box center [248, 148] width 212 height 32
click at [229, 145] on textarea "**********" at bounding box center [248, 148] width 212 height 32
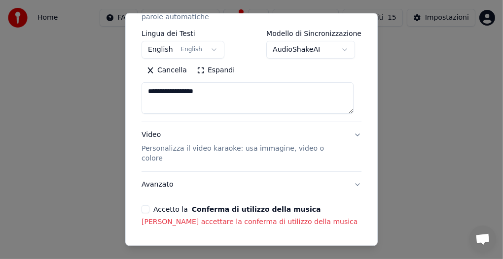
type textarea "**********"
click at [229, 145] on button "Video Personalizza il video karaoke: usa immagine, video o colore" at bounding box center [252, 146] width 220 height 49
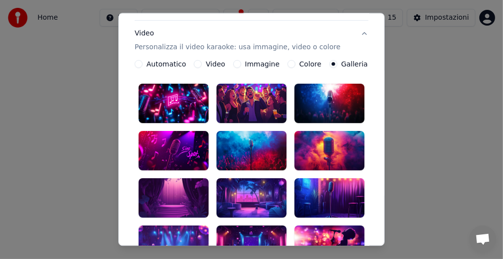
click at [173, 66] on label "Automatico" at bounding box center [166, 64] width 39 height 7
click at [143, 66] on button "Automatico" at bounding box center [139, 64] width 8 height 8
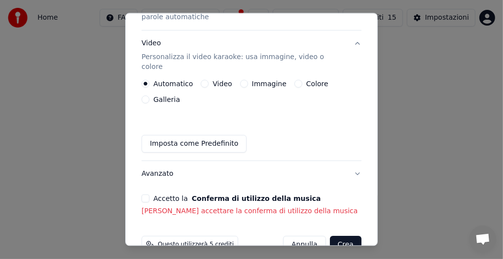
click at [215, 135] on button "Imposta come Predefinito" at bounding box center [194, 144] width 105 height 18
click at [170, 161] on button "Avanzato" at bounding box center [252, 174] width 220 height 26
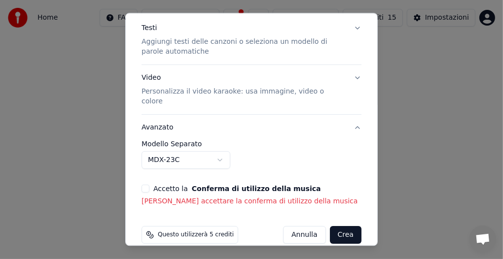
scroll to position [152, 0]
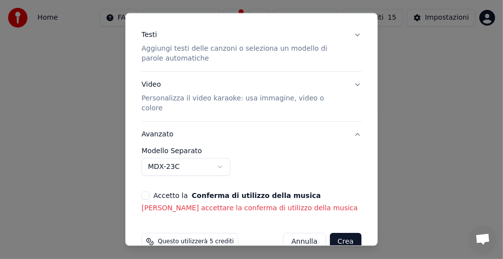
click at [170, 157] on div "**********" at bounding box center [252, 166] width 220 height 37
click at [148, 192] on button "Accetto la Conferma di utilizzo della musica" at bounding box center [146, 196] width 8 height 8
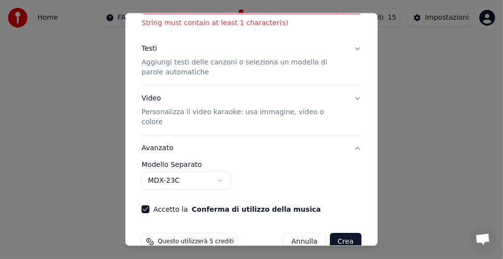
click at [348, 233] on button "Crea" at bounding box center [346, 242] width 32 height 18
click at [343, 233] on button "Crea" at bounding box center [346, 242] width 32 height 18
click at [170, 238] on span "Questo utilizzerà 5 crediti" at bounding box center [196, 242] width 76 height 8
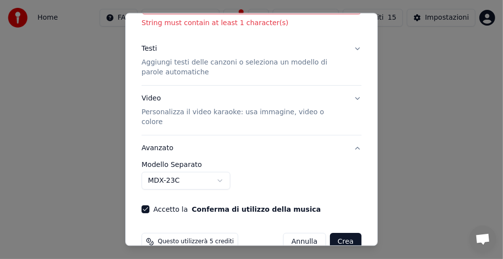
click at [330, 233] on button "Crea" at bounding box center [346, 242] width 32 height 18
click at [297, 233] on button "Annulla" at bounding box center [304, 242] width 43 height 18
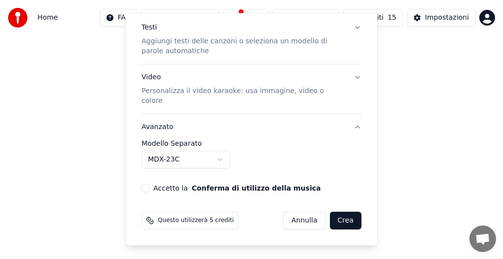
scroll to position [111, 0]
